Goal: Task Accomplishment & Management: Complete application form

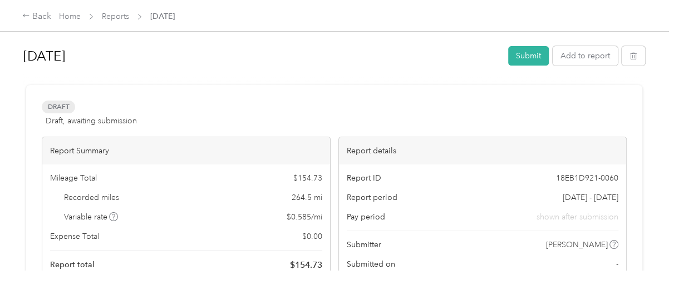
scroll to position [223, 0]
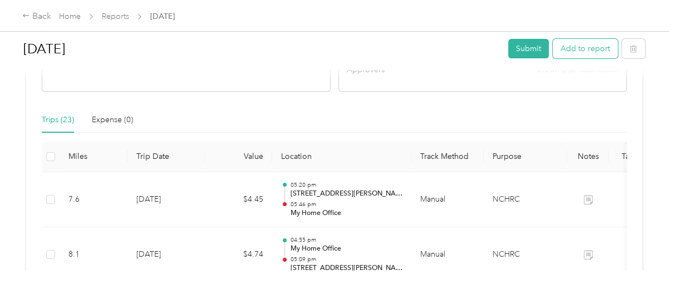
click at [586, 46] on button "Add to report" at bounding box center [584, 48] width 65 height 19
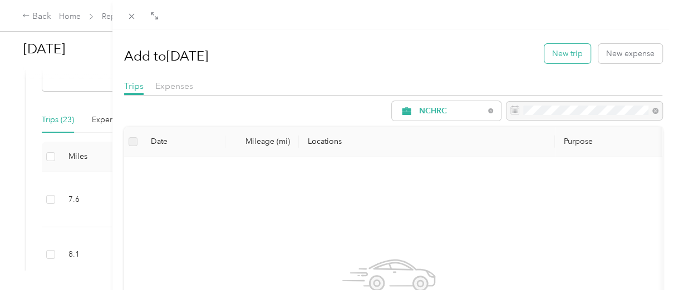
click at [559, 53] on button "New trip" at bounding box center [567, 53] width 46 height 19
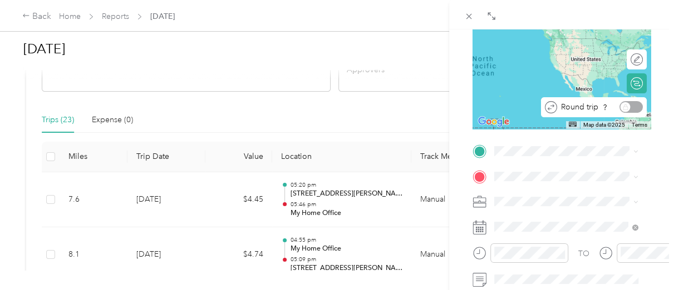
scroll to position [148, 0]
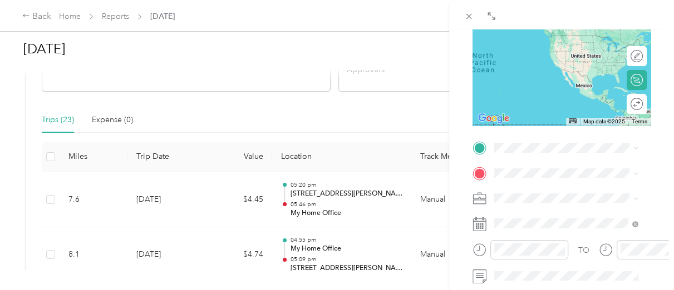
click at [556, 29] on div "My Home Office [STREET_ADDRESS][US_STATE]" at bounding box center [570, 20] width 111 height 23
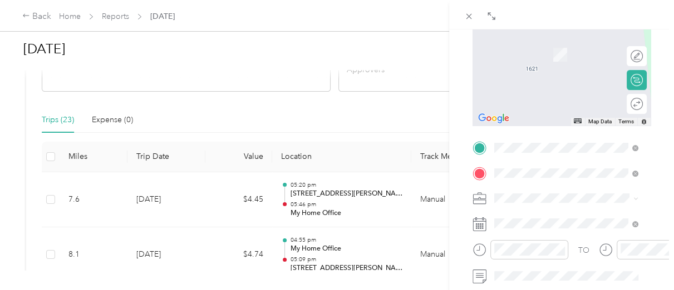
click at [650, 134] on form "New Trip Save This trip cannot be edited because it is either under review, app…" at bounding box center [561, 159] width 201 height 497
click at [650, 60] on form "New Trip Save This trip cannot be edited because it is either under review, app…" at bounding box center [561, 159] width 201 height 497
click at [561, 39] on span "[STREET_ADDRESS][US_STATE]" at bounding box center [570, 33] width 111 height 9
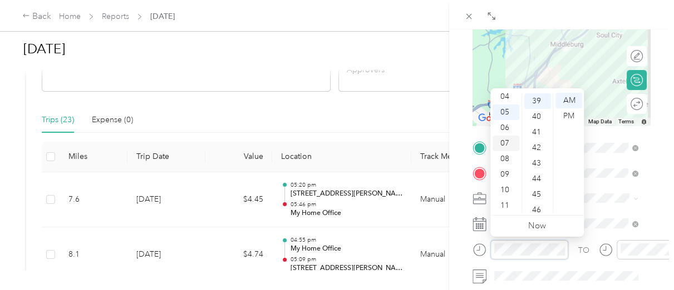
scroll to position [29, 0]
click at [505, 104] on div "02" at bounding box center [505, 103] width 27 height 16
click at [535, 144] on div "30" at bounding box center [537, 147] width 27 height 16
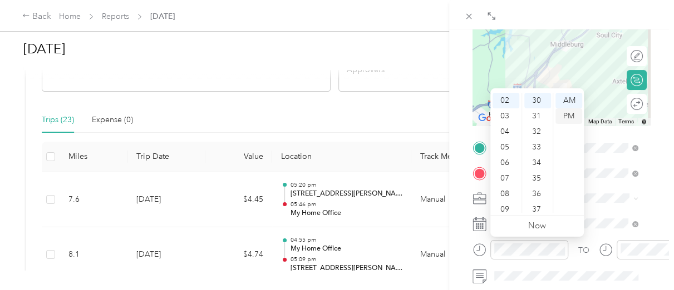
click at [574, 116] on div "PM" at bounding box center [568, 116] width 27 height 16
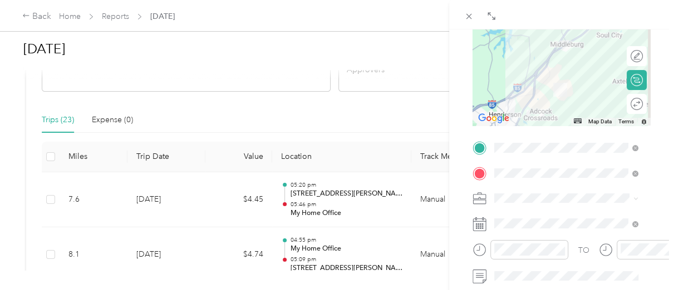
click at [640, 208] on div "TO Add photo" at bounding box center [561, 273] width 178 height 268
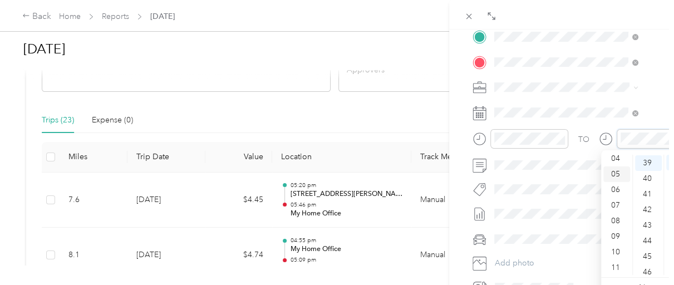
scroll to position [29, 0]
click at [616, 164] on div "02" at bounding box center [616, 165] width 27 height 16
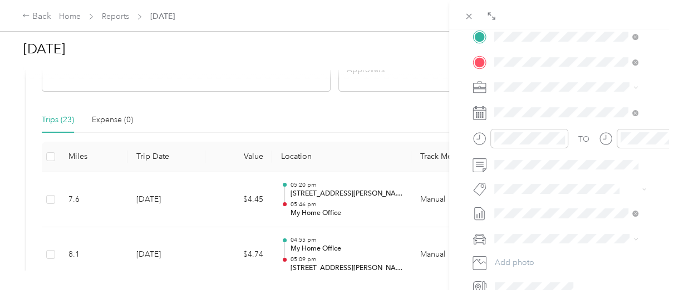
click at [522, 256] on span "[PERSON_NAME]" at bounding box center [529, 255] width 62 height 9
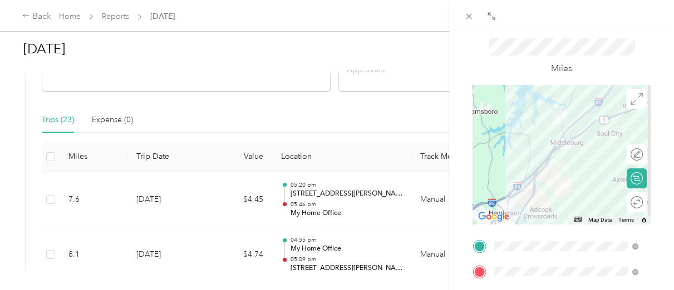
scroll to position [37, 0]
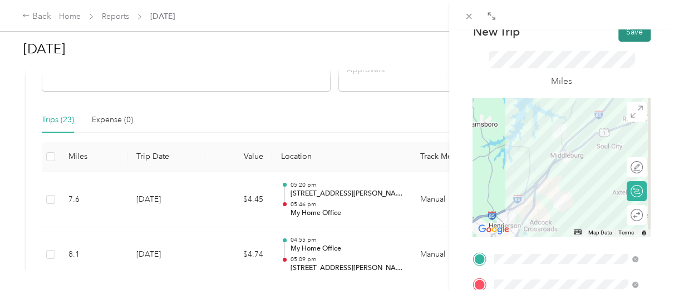
click at [621, 37] on button "Save" at bounding box center [634, 31] width 32 height 19
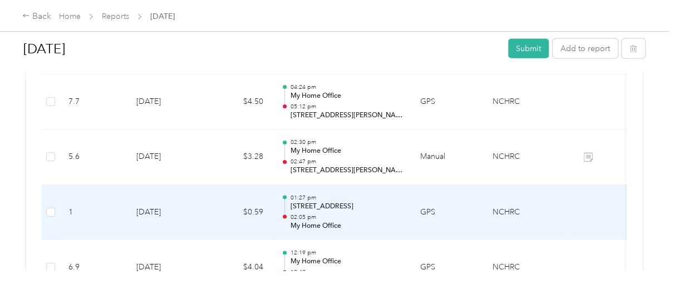
scroll to position [1415, 0]
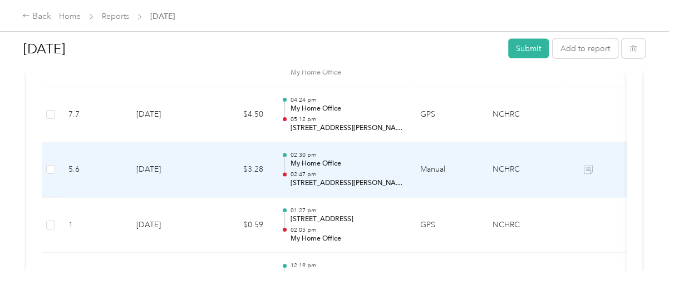
click at [385, 156] on p "02:30 pm" at bounding box center [346, 155] width 112 height 8
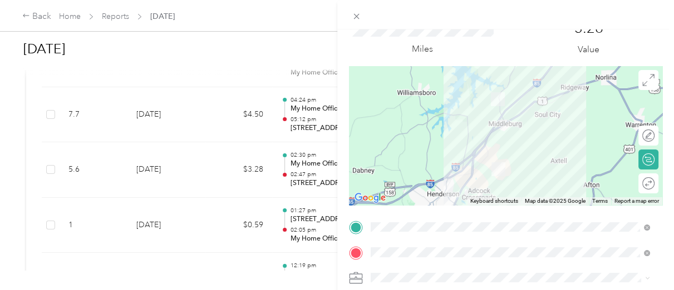
scroll to position [148, 0]
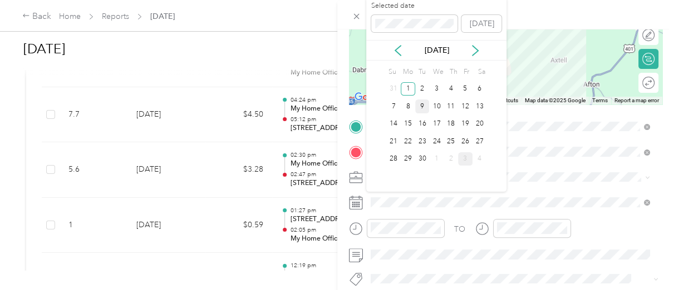
click at [421, 102] on div "9" at bounding box center [422, 107] width 14 height 14
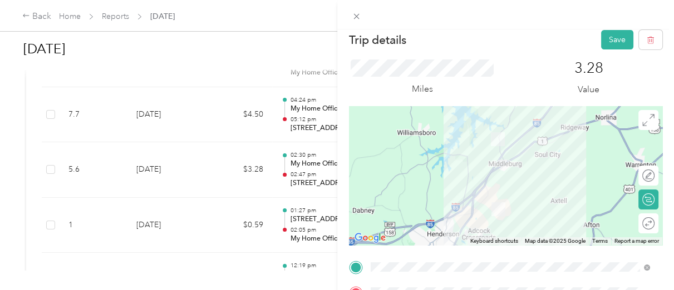
scroll to position [0, 0]
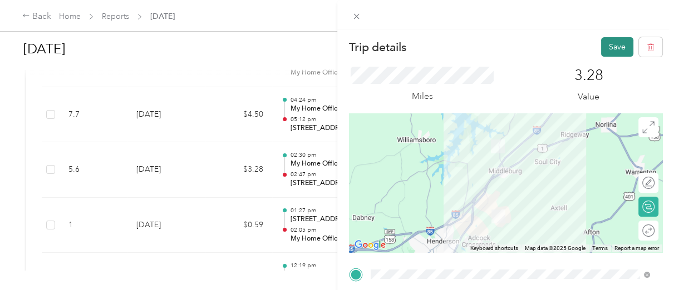
click at [604, 48] on button "Save" at bounding box center [617, 46] width 32 height 19
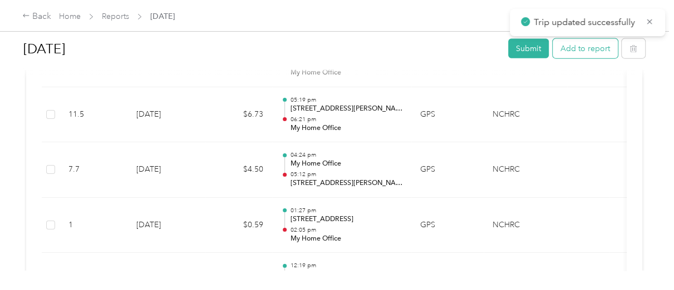
click at [575, 50] on button "Add to report" at bounding box center [584, 48] width 65 height 19
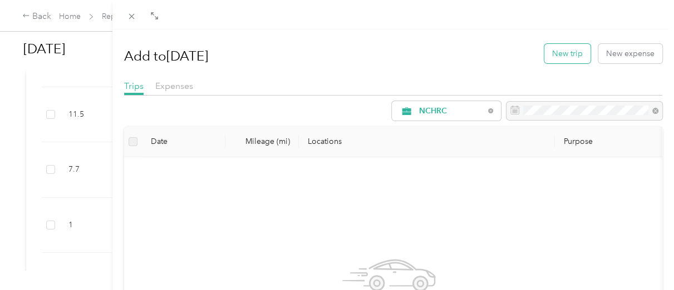
click at [551, 53] on button "New trip" at bounding box center [567, 53] width 46 height 19
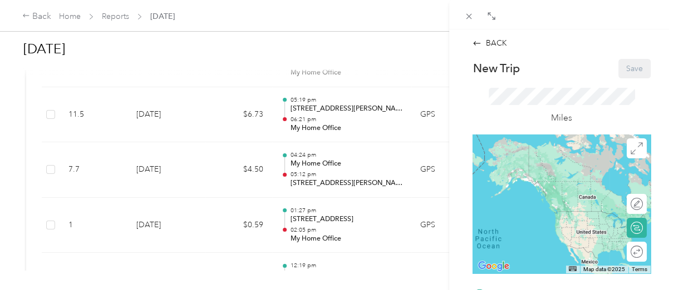
click at [660, 206] on div "BACK New Trip Save This trip cannot be edited because it is either under review…" at bounding box center [561, 174] width 225 height 290
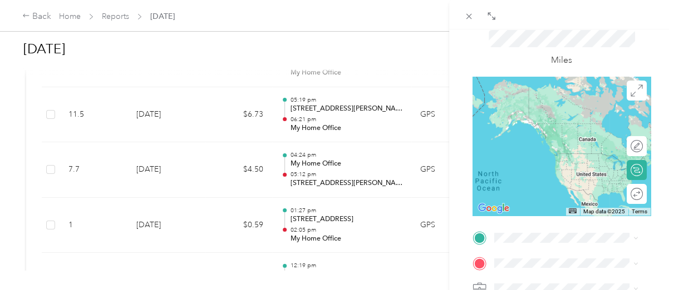
scroll to position [148, 0]
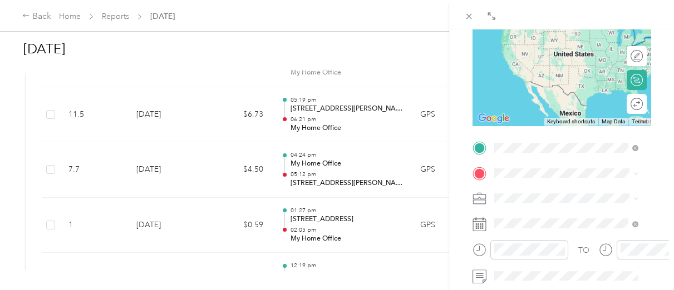
click at [545, 17] on span "[STREET_ADDRESS][US_STATE]" at bounding box center [570, 12] width 111 height 10
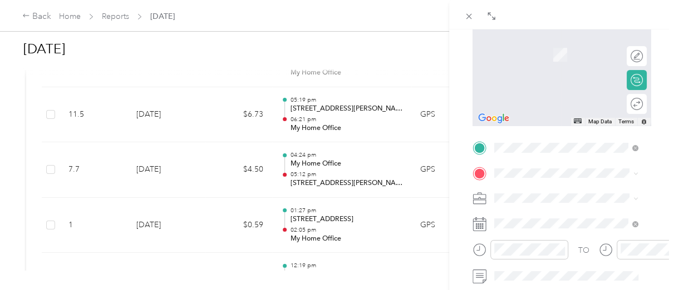
click at [563, 50] on span "[STREET_ADDRESS][PERSON_NAME][US_STATE]" at bounding box center [574, 39] width 119 height 19
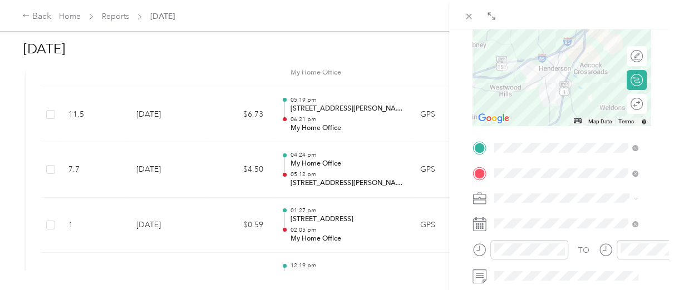
click at [357, 149] on div "BACK New Trip Save This trip cannot be edited because it is either under review…" at bounding box center [337, 145] width 674 height 290
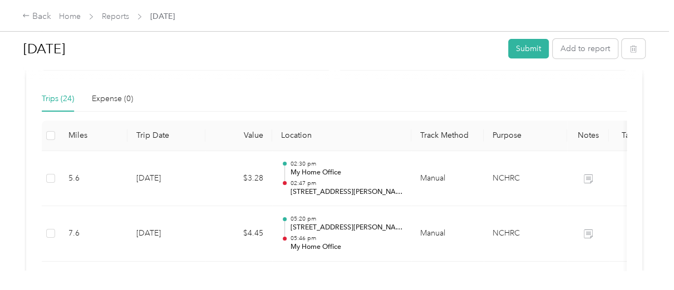
scroll to position [302, 0]
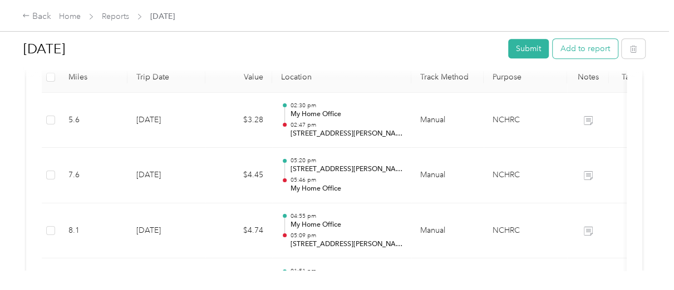
click at [569, 51] on button "Add to report" at bounding box center [584, 48] width 65 height 19
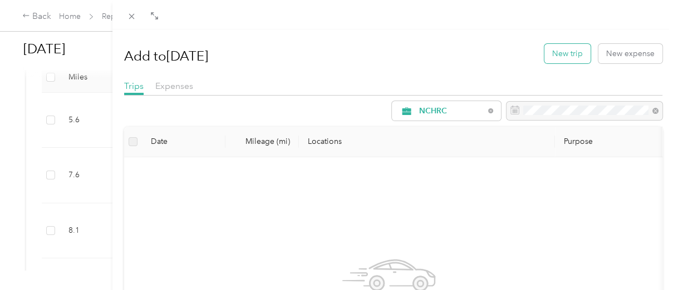
click at [557, 55] on button "New trip" at bounding box center [567, 53] width 46 height 19
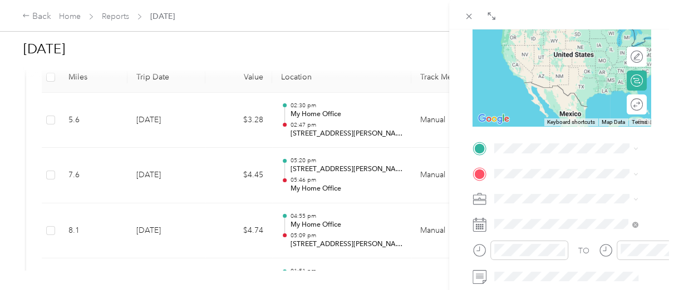
scroll to position [148, 0]
click at [556, 16] on span "[STREET_ADDRESS][US_STATE]" at bounding box center [570, 12] width 111 height 10
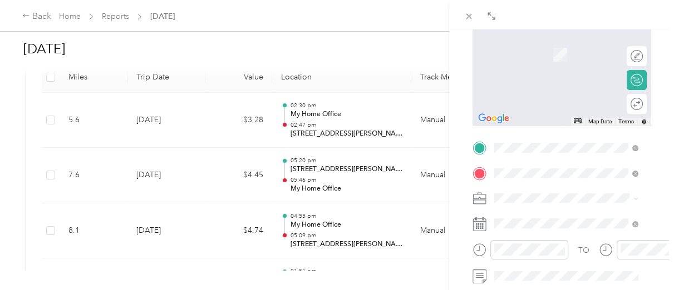
click at [554, 51] on span "[STREET_ADDRESS][PERSON_NAME][US_STATE]" at bounding box center [574, 41] width 119 height 19
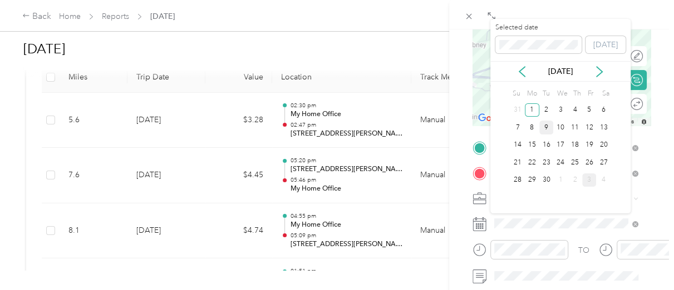
click at [547, 122] on div "9" at bounding box center [546, 128] width 14 height 14
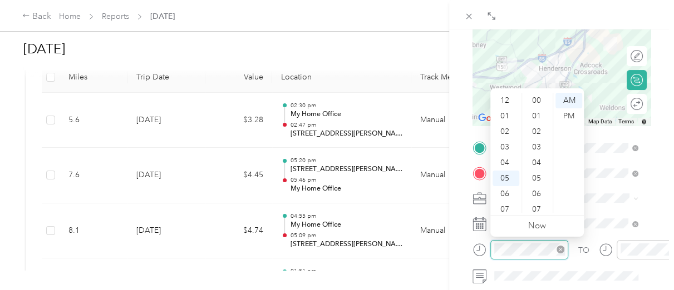
scroll to position [814, 0]
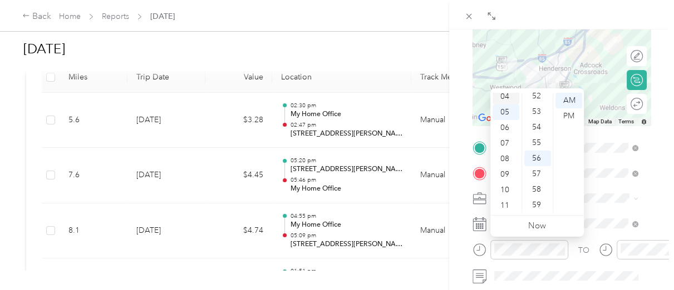
click at [504, 99] on div "04" at bounding box center [505, 97] width 27 height 16
click at [539, 123] on div "30" at bounding box center [537, 125] width 27 height 16
click at [562, 116] on div "PM" at bounding box center [568, 116] width 27 height 16
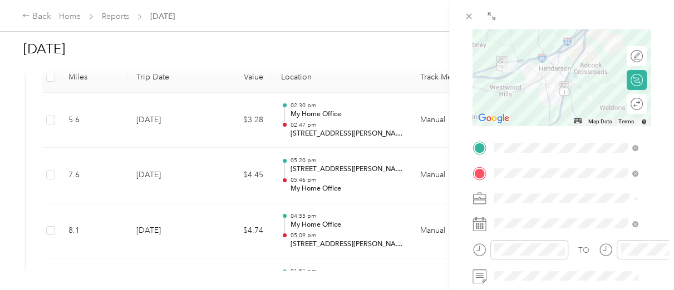
click at [657, 201] on div "BACK New Trip Save This trip cannot be edited because it is either under review…" at bounding box center [561, 174] width 225 height 290
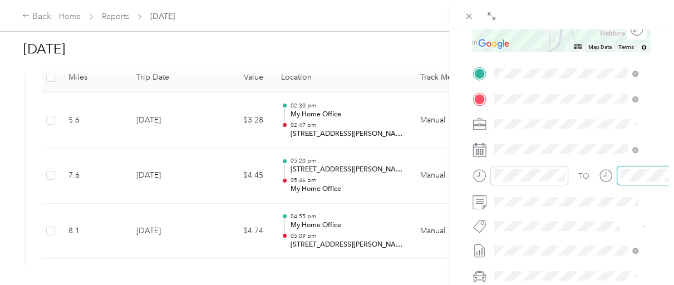
scroll to position [814, 0]
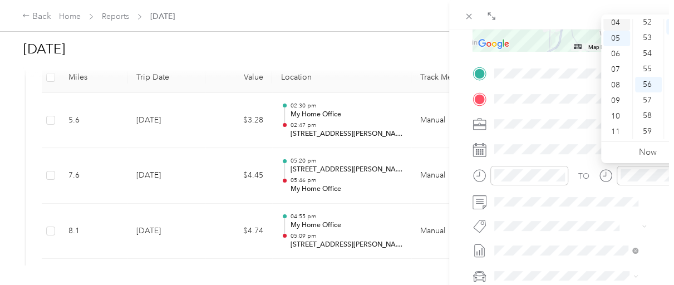
click at [618, 20] on div "04" at bounding box center [616, 23] width 27 height 16
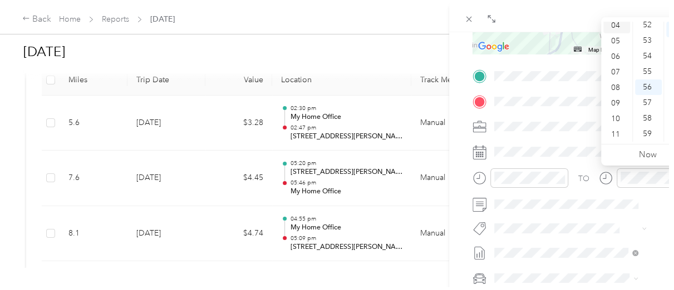
scroll to position [62, 0]
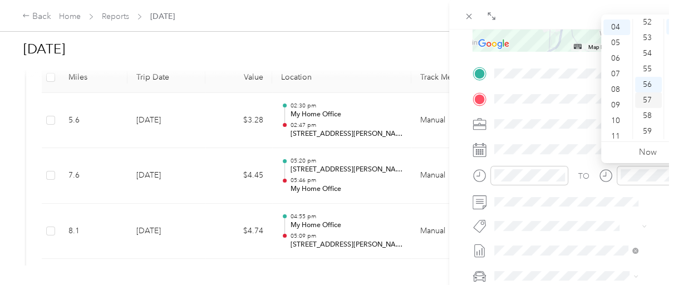
click at [645, 103] on div "57" at bounding box center [648, 100] width 27 height 16
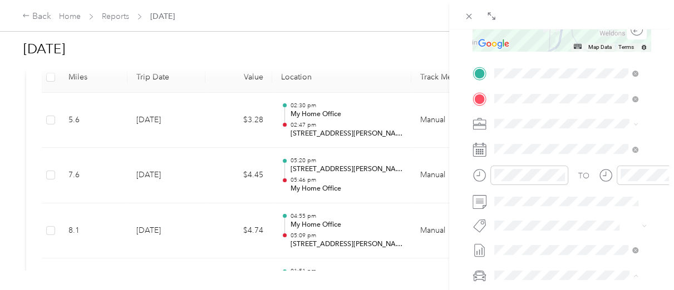
click at [520, 255] on div "[PERSON_NAME]" at bounding box center [566, 256] width 136 height 12
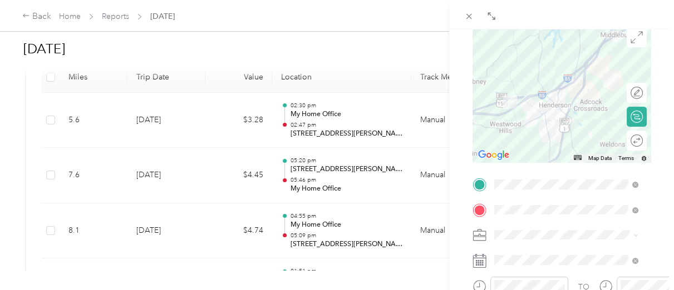
scroll to position [0, 0]
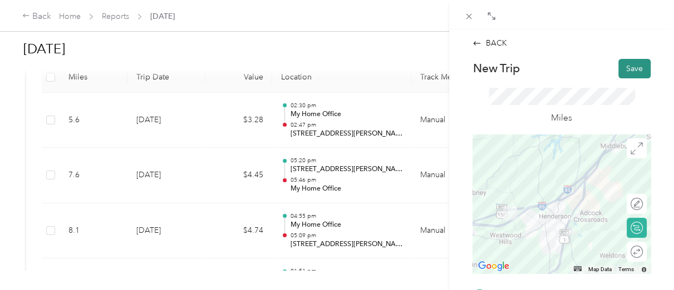
click at [618, 65] on button "Save" at bounding box center [634, 68] width 32 height 19
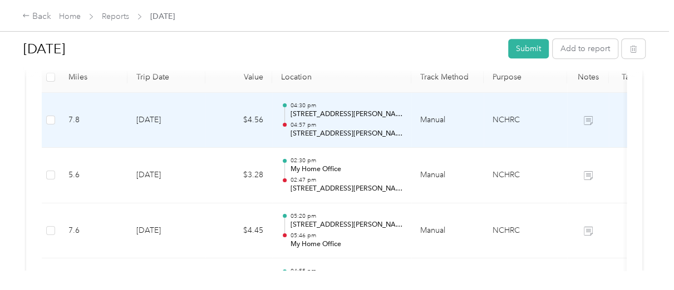
click at [357, 129] on p "[STREET_ADDRESS][PERSON_NAME][PERSON_NAME]" at bounding box center [346, 134] width 112 height 10
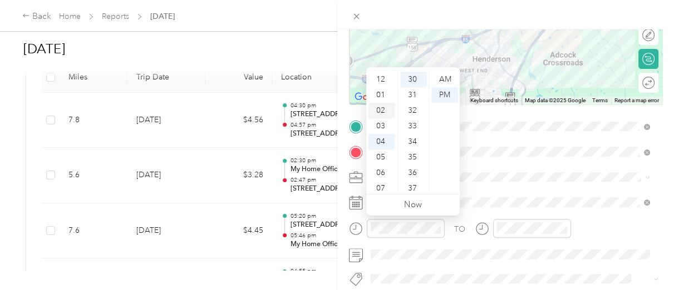
click at [382, 110] on div "02" at bounding box center [381, 111] width 27 height 16
click at [409, 155] on div "57" at bounding box center [413, 153] width 27 height 16
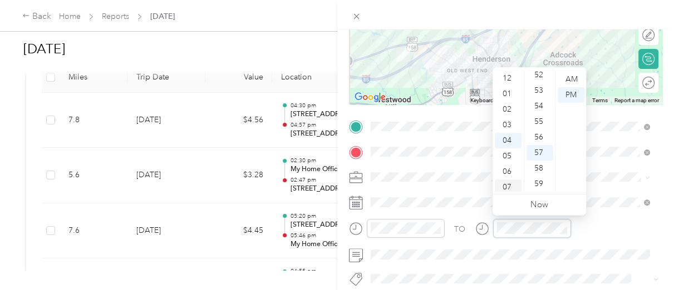
scroll to position [0, 0]
click at [511, 111] on div "02" at bounding box center [508, 111] width 27 height 16
click at [508, 98] on div "03" at bounding box center [508, 95] width 27 height 16
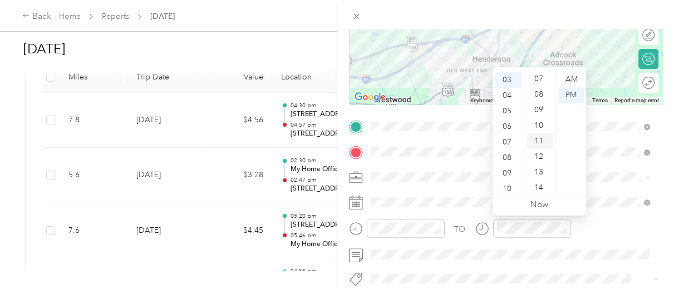
click at [537, 138] on div "11" at bounding box center [539, 142] width 27 height 16
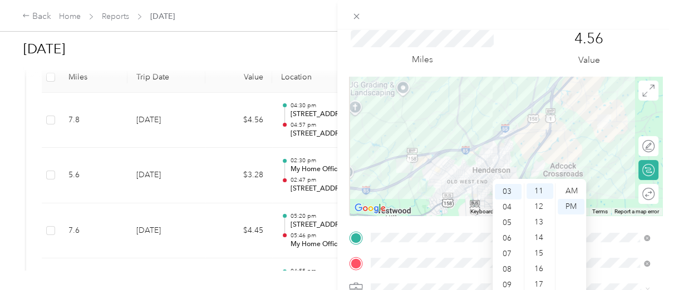
scroll to position [0, 0]
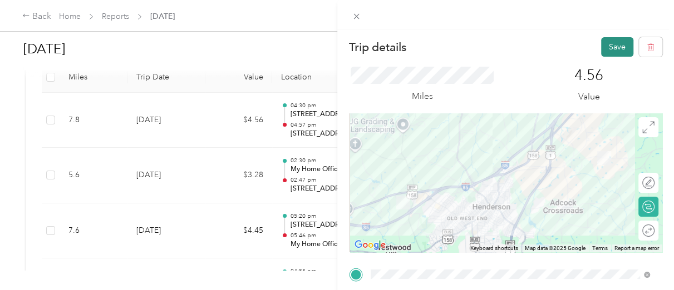
click at [614, 51] on button "Save" at bounding box center [617, 46] width 32 height 19
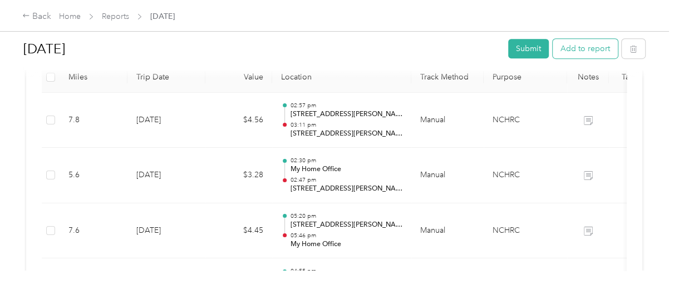
click at [577, 45] on button "Add to report" at bounding box center [584, 48] width 65 height 19
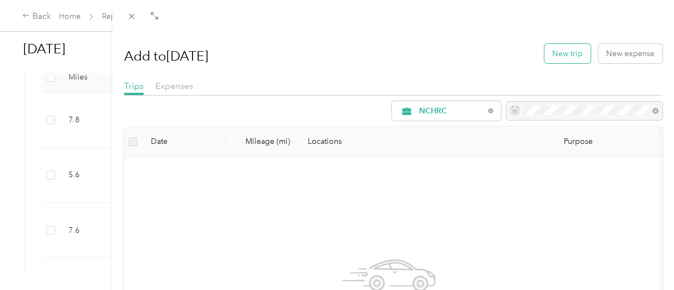
drag, startPoint x: 562, startPoint y: 59, endPoint x: 566, endPoint y: 54, distance: 6.3
click at [566, 54] on button "New trip" at bounding box center [567, 53] width 46 height 19
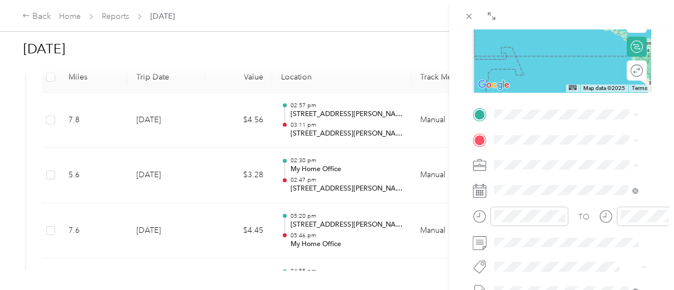
scroll to position [185, 0]
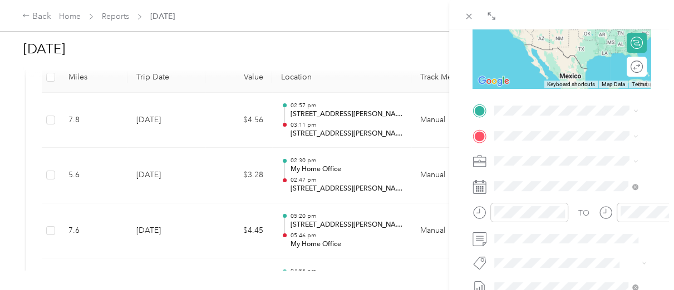
click at [542, 160] on span "[STREET_ADDRESS][PERSON_NAME][US_STATE]" at bounding box center [574, 154] width 119 height 19
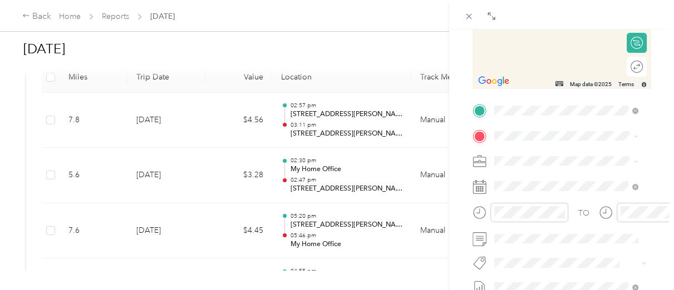
click at [551, 194] on span "[STREET_ADDRESS][US_STATE]" at bounding box center [570, 189] width 111 height 9
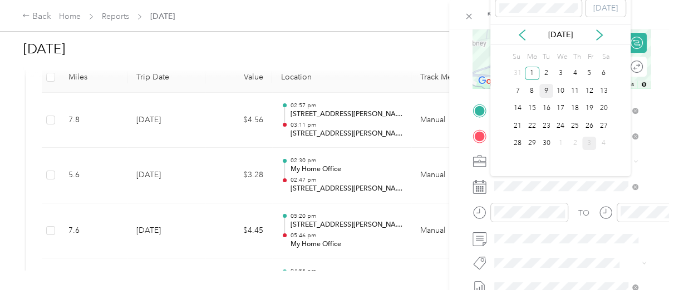
click at [547, 93] on div "9" at bounding box center [546, 91] width 14 height 14
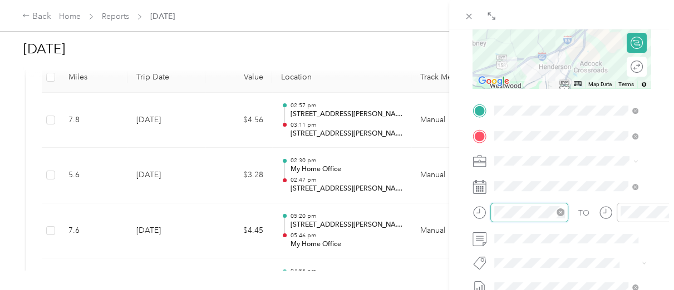
scroll to position [814, 0]
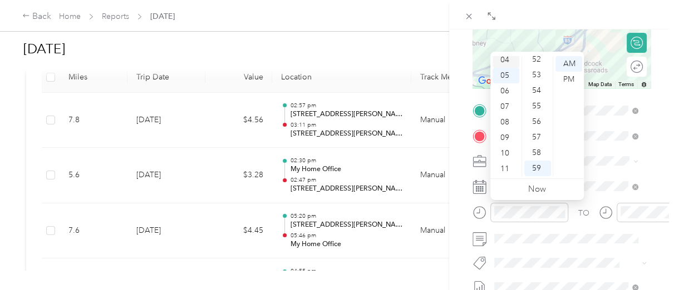
click at [505, 61] on div "04" at bounding box center [505, 60] width 27 height 16
click at [542, 67] on div "12" at bounding box center [537, 67] width 27 height 16
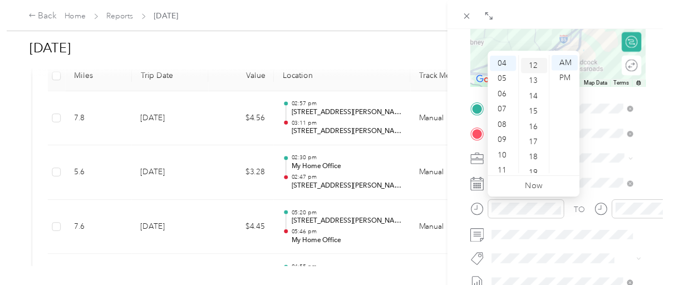
scroll to position [186, 0]
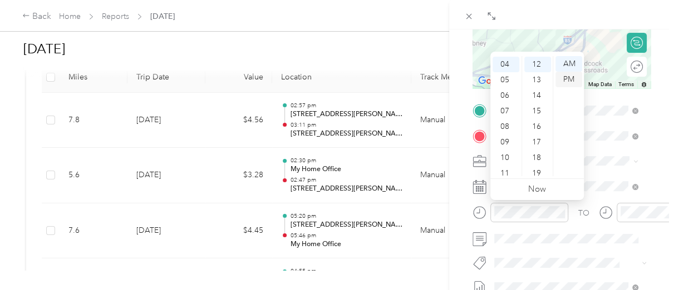
click at [570, 80] on div "PM" at bounding box center [568, 80] width 27 height 16
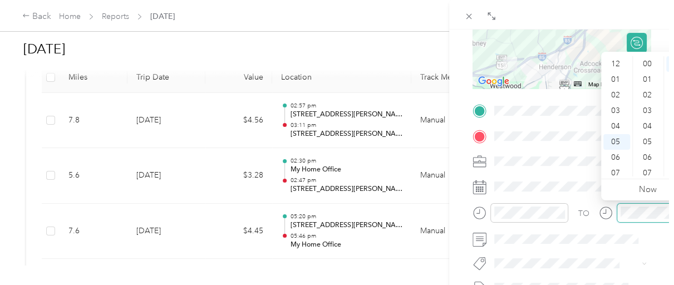
scroll to position [814, 0]
click at [616, 59] on div "04" at bounding box center [616, 60] width 27 height 16
click at [646, 111] on div "24" at bounding box center [648, 106] width 27 height 16
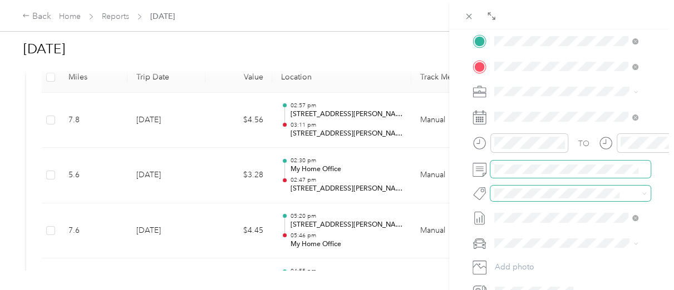
scroll to position [259, 0]
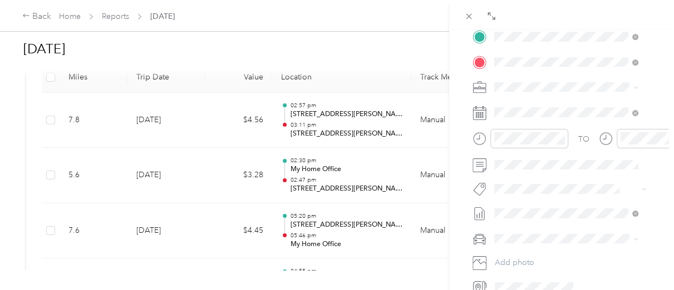
click at [535, 233] on span at bounding box center [570, 238] width 160 height 17
click at [526, 256] on span "[PERSON_NAME]" at bounding box center [529, 257] width 62 height 9
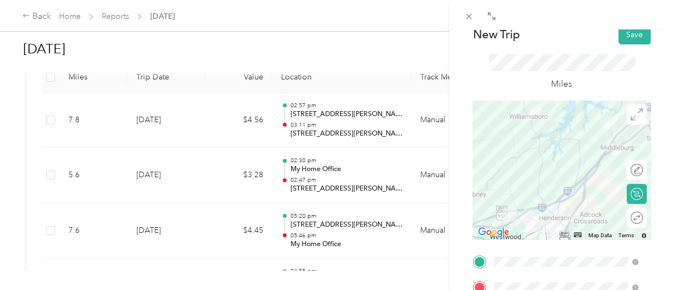
scroll to position [0, 0]
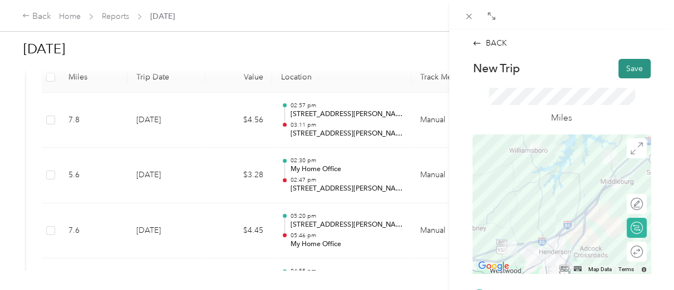
click at [624, 72] on button "Save" at bounding box center [634, 68] width 32 height 19
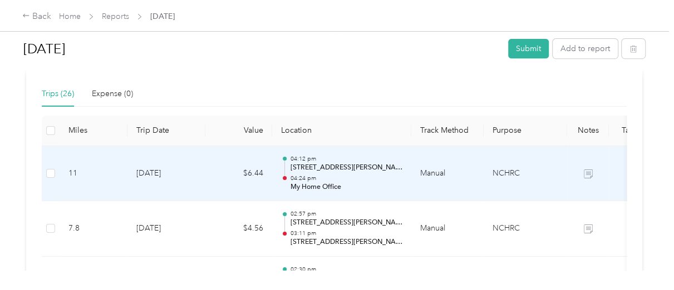
scroll to position [265, 0]
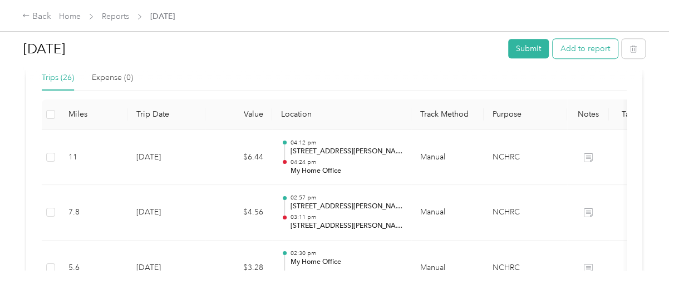
click at [582, 56] on button "Add to report" at bounding box center [584, 48] width 65 height 19
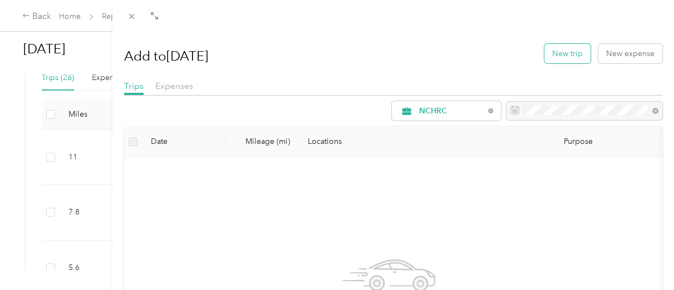
click at [557, 55] on button "New trip" at bounding box center [567, 53] width 46 height 19
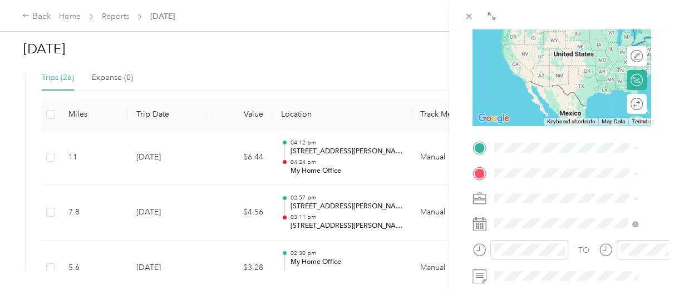
scroll to position [223, 0]
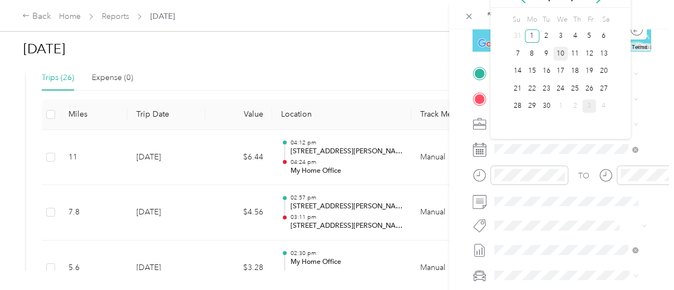
click at [565, 57] on div "10" at bounding box center [560, 54] width 14 height 14
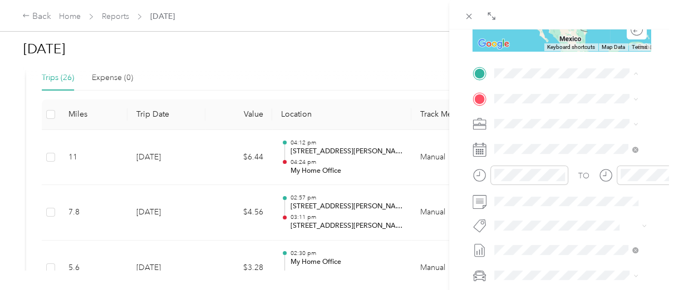
click at [555, 135] on div "My Home Office [STREET_ADDRESS][US_STATE]" at bounding box center [570, 123] width 111 height 23
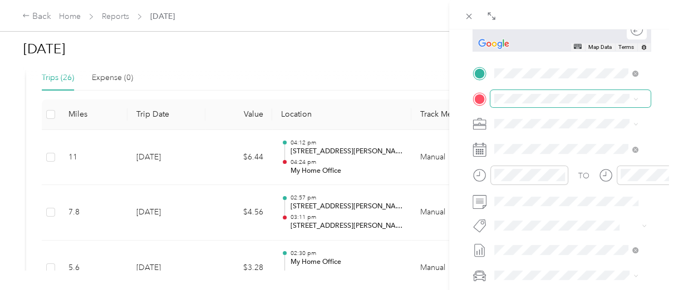
click at [553, 103] on span at bounding box center [570, 98] width 160 height 17
click at [559, 211] on span "[PERSON_NAME][STREET_ADDRESS][US_STATE]" at bounding box center [570, 200] width 111 height 21
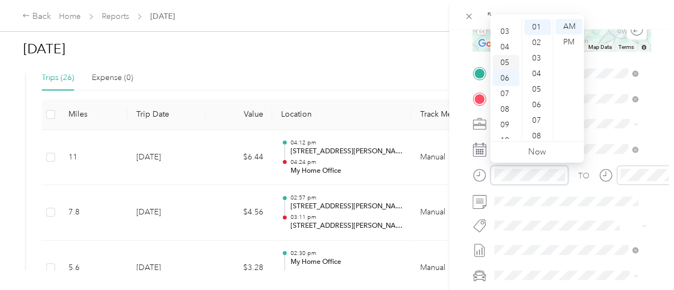
scroll to position [29, 0]
click at [503, 44] on div "03" at bounding box center [505, 45] width 27 height 16
click at [535, 39] on div "40" at bounding box center [537, 41] width 27 height 16
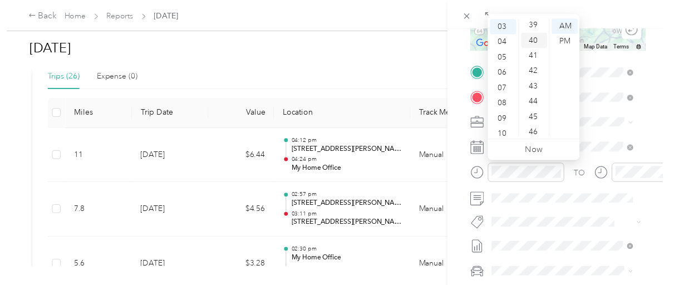
scroll to position [623, 0]
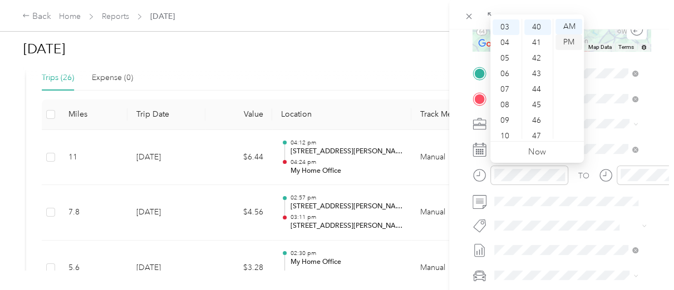
click at [567, 45] on div "PM" at bounding box center [568, 42] width 27 height 16
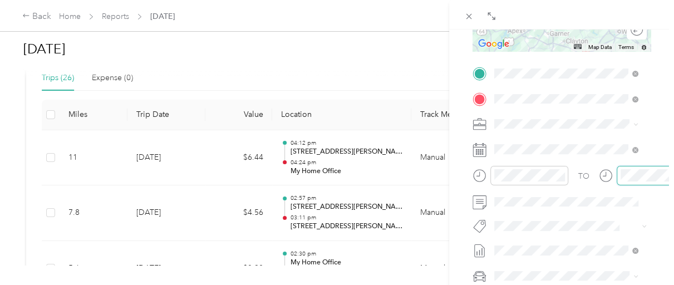
scroll to position [15, 0]
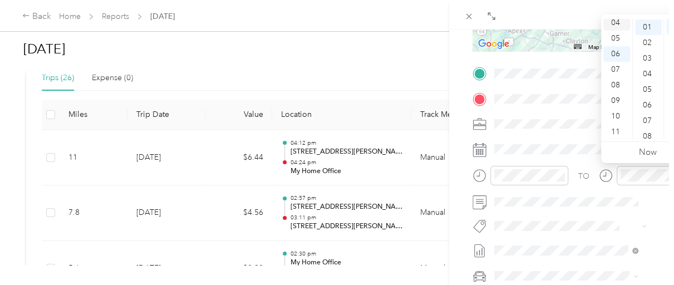
click at [611, 22] on div "04" at bounding box center [616, 23] width 27 height 16
click at [648, 120] on div "38" at bounding box center [648, 121] width 27 height 16
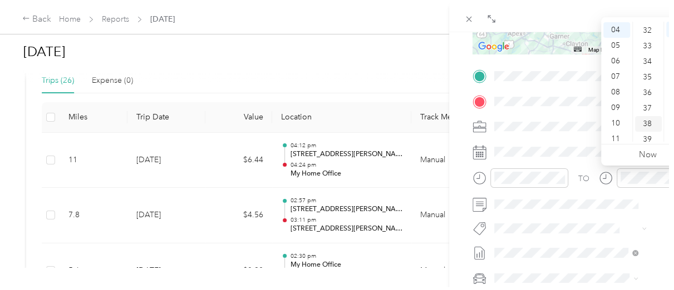
scroll to position [592, 0]
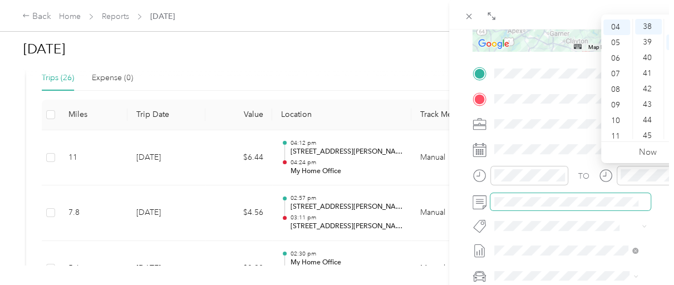
click at [541, 208] on span at bounding box center [570, 201] width 160 height 17
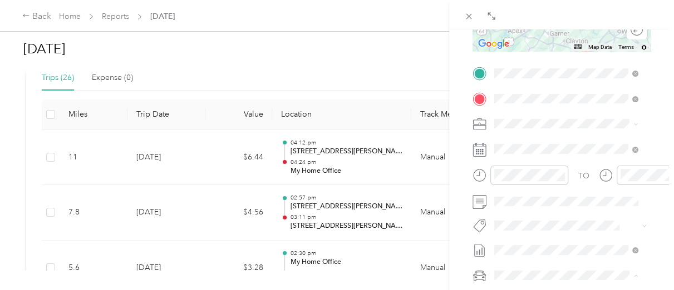
click at [532, 259] on li "[PERSON_NAME]" at bounding box center [565, 255] width 151 height 19
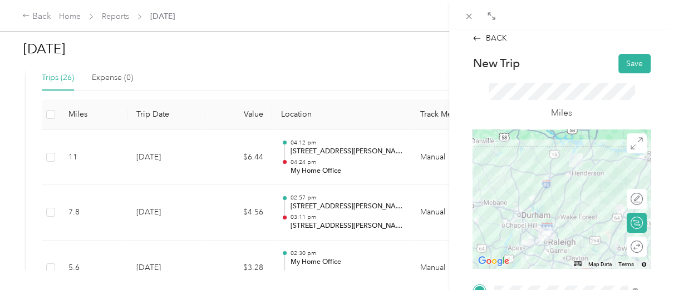
scroll to position [0, 0]
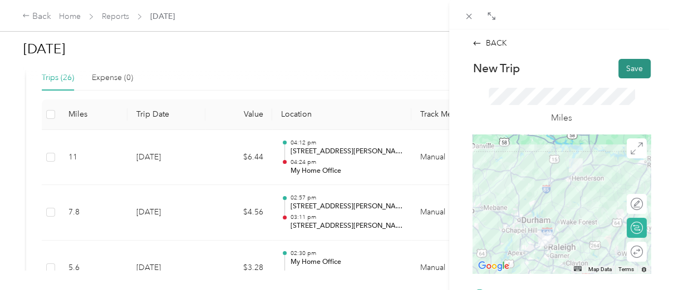
click at [626, 72] on button "Save" at bounding box center [634, 68] width 32 height 19
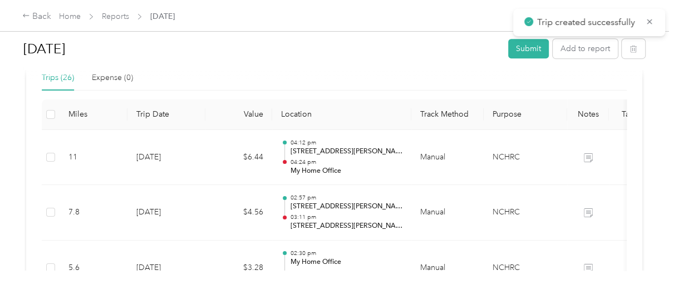
click at [626, 72] on div at bounding box center [337, 145] width 674 height 290
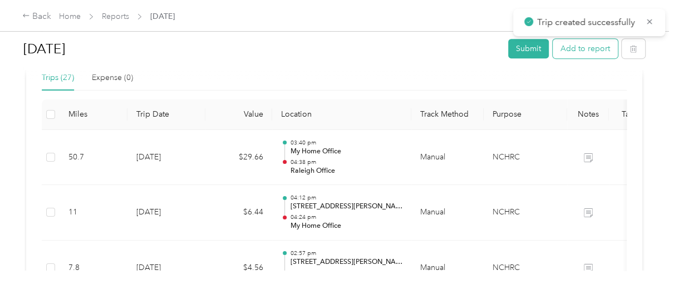
click at [586, 52] on button "Add to report" at bounding box center [584, 48] width 65 height 19
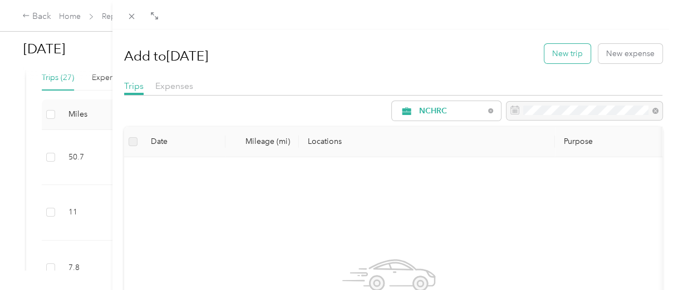
click at [551, 54] on button "New trip" at bounding box center [567, 53] width 46 height 19
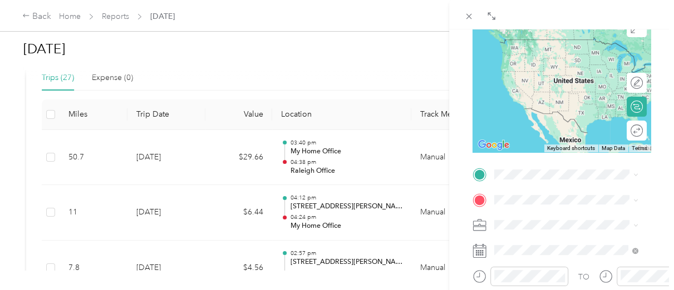
scroll to position [148, 0]
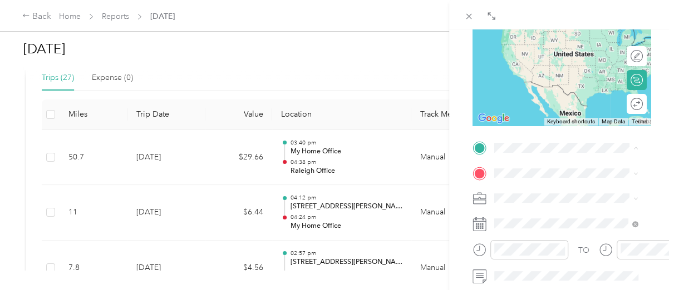
click at [577, 84] on span "[PERSON_NAME][STREET_ADDRESS][US_STATE]" at bounding box center [570, 73] width 111 height 21
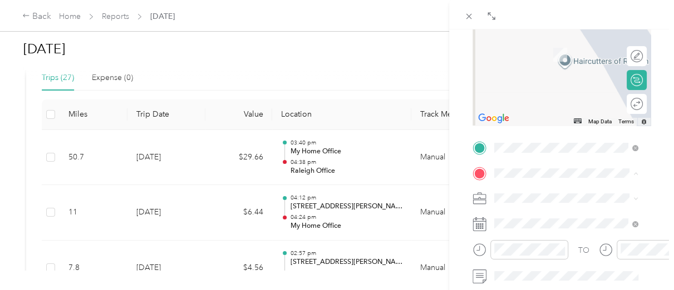
click at [567, 58] on span "[STREET_ADDRESS][US_STATE]" at bounding box center [570, 53] width 111 height 9
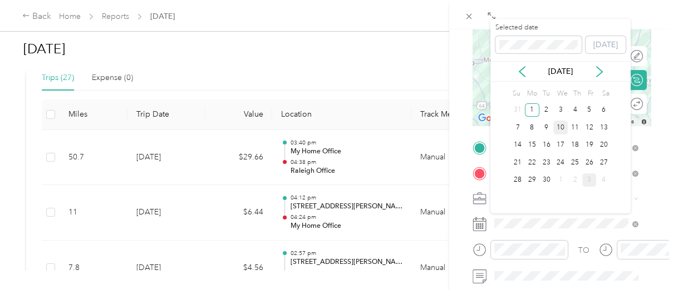
click at [565, 128] on div "10" at bounding box center [560, 128] width 14 height 14
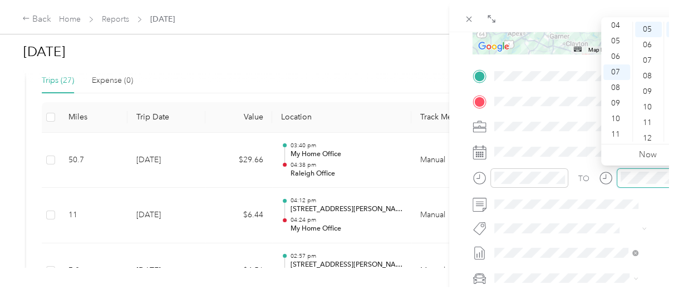
scroll to position [78, 0]
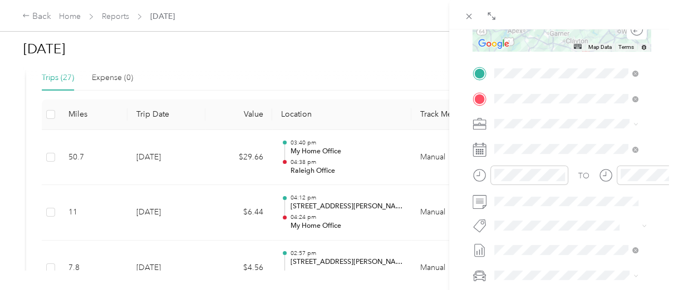
click at [529, 256] on div "[PERSON_NAME]" at bounding box center [566, 252] width 136 height 12
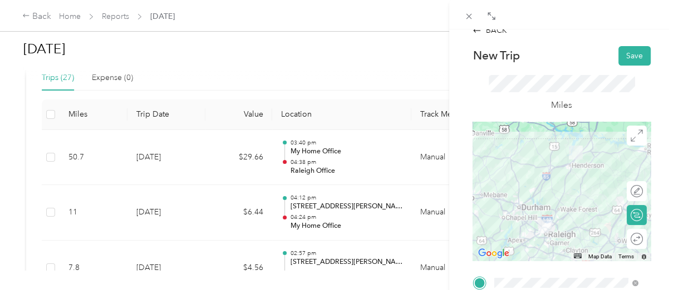
scroll to position [0, 0]
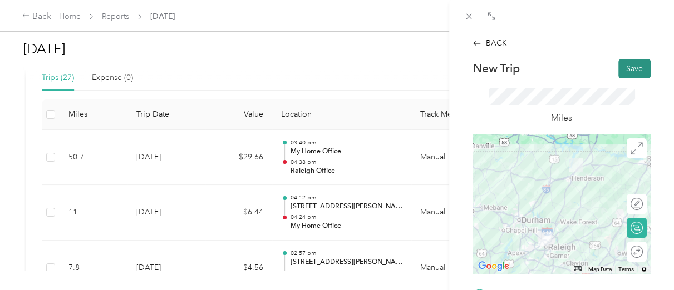
click at [623, 68] on button "Save" at bounding box center [634, 68] width 32 height 19
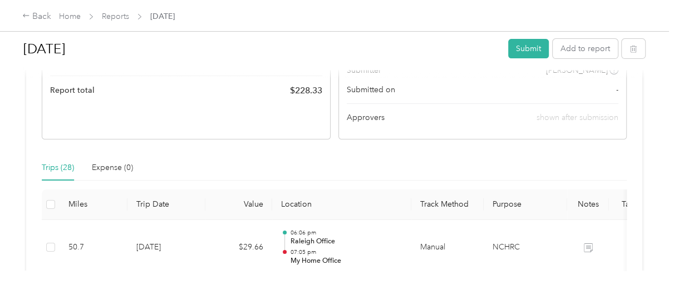
scroll to position [154, 0]
